Goal: Understand process/instructions

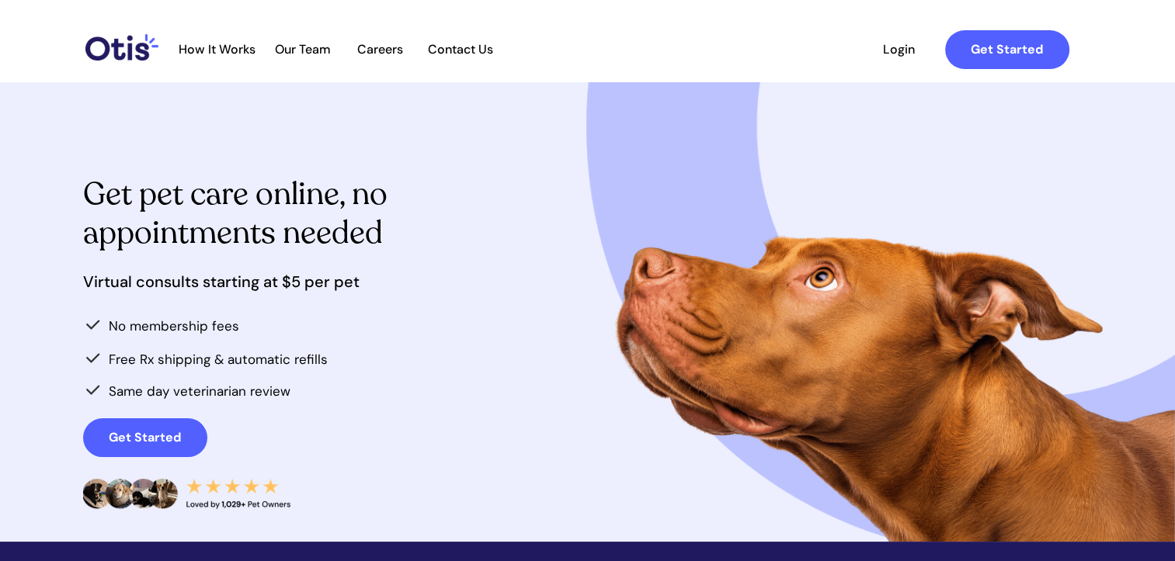
click at [212, 45] on span "How It Works" at bounding box center [217, 49] width 92 height 15
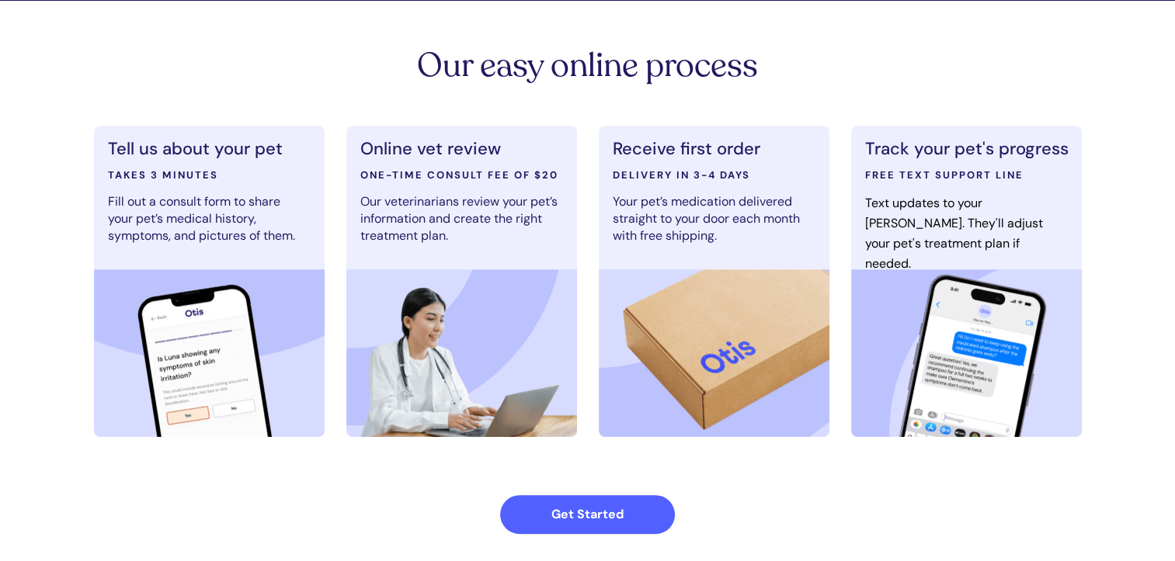
drag, startPoint x: 740, startPoint y: 359, endPoint x: 703, endPoint y: 377, distance: 41.7
click at [740, 360] on img at bounding box center [714, 353] width 231 height 168
click at [618, 506] on strong "Get Started" at bounding box center [587, 514] width 72 height 16
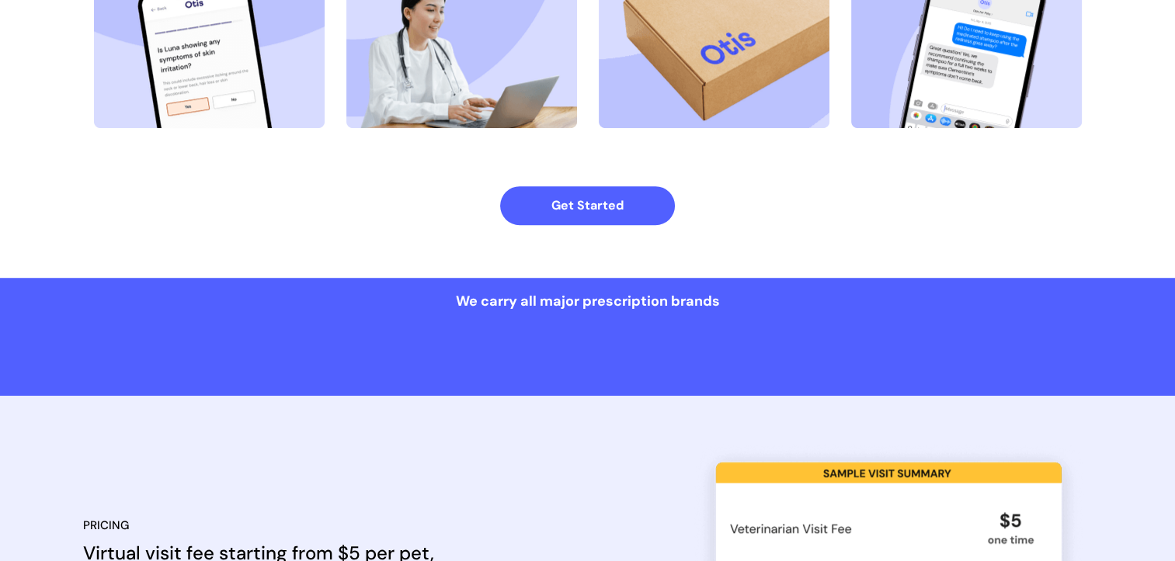
scroll to position [1090, 0]
